Goal: Find specific page/section: Find specific page/section

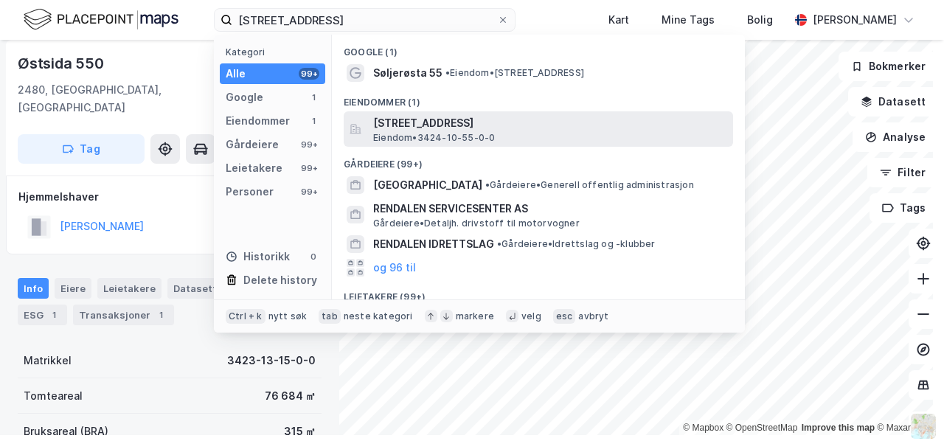
type input "[STREET_ADDRESS]"
click at [439, 125] on span "[STREET_ADDRESS]" at bounding box center [550, 123] width 354 height 18
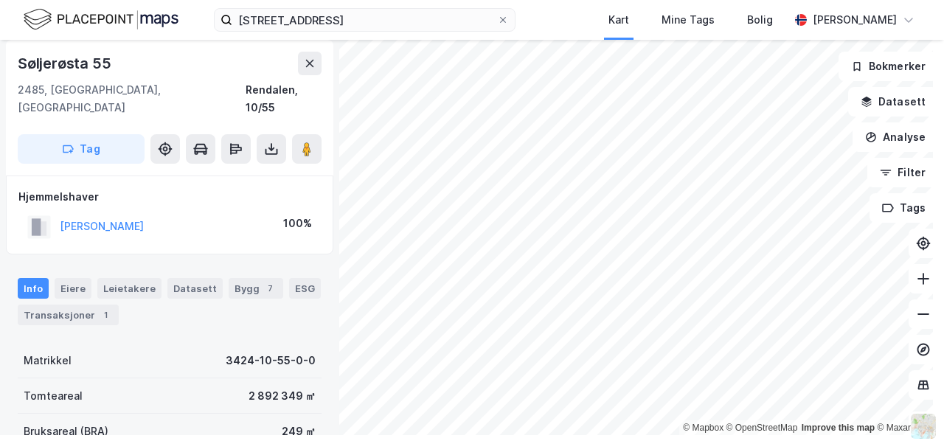
drag, startPoint x: 249, startPoint y: 117, endPoint x: 260, endPoint y: 235, distance: 117.9
click at [260, 235] on div "Søljerøsta 55 2485, [GEOGRAPHIC_DATA], Innlandet [GEOGRAPHIC_DATA], 10/55 Tag H…" at bounding box center [169, 234] width 339 height 401
click at [245, 278] on div "Bygg 7" at bounding box center [256, 288] width 55 height 21
